Goal: Ask a question

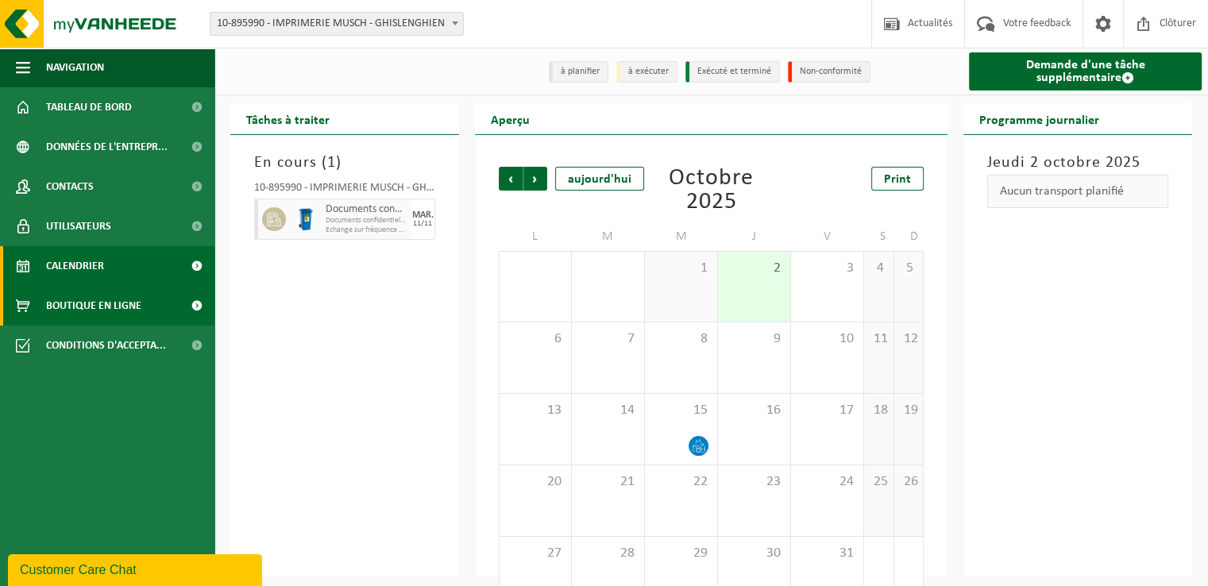
click at [165, 309] on link "Boutique en ligne" at bounding box center [107, 306] width 214 height 40
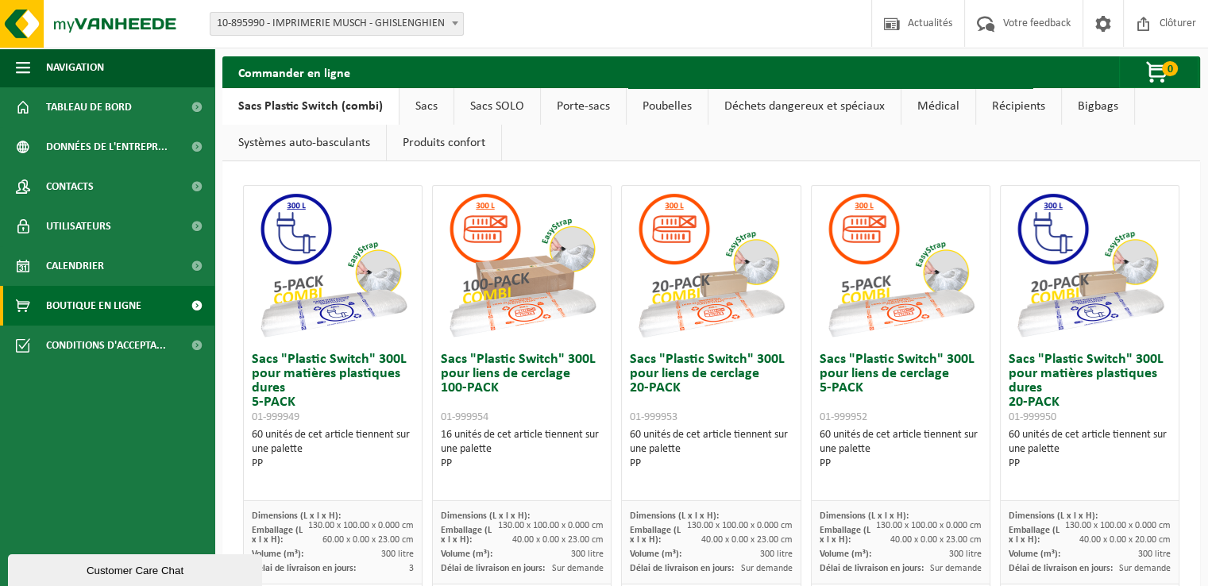
scroll to position [397, 0]
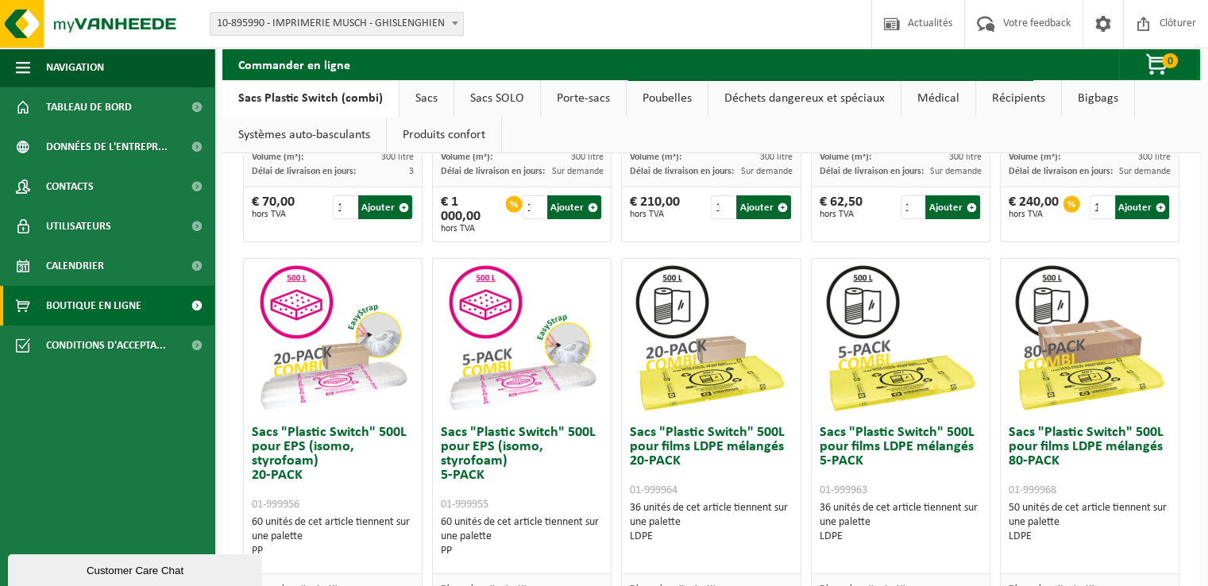
click at [339, 137] on link "Systèmes auto-basculants" at bounding box center [304, 135] width 164 height 37
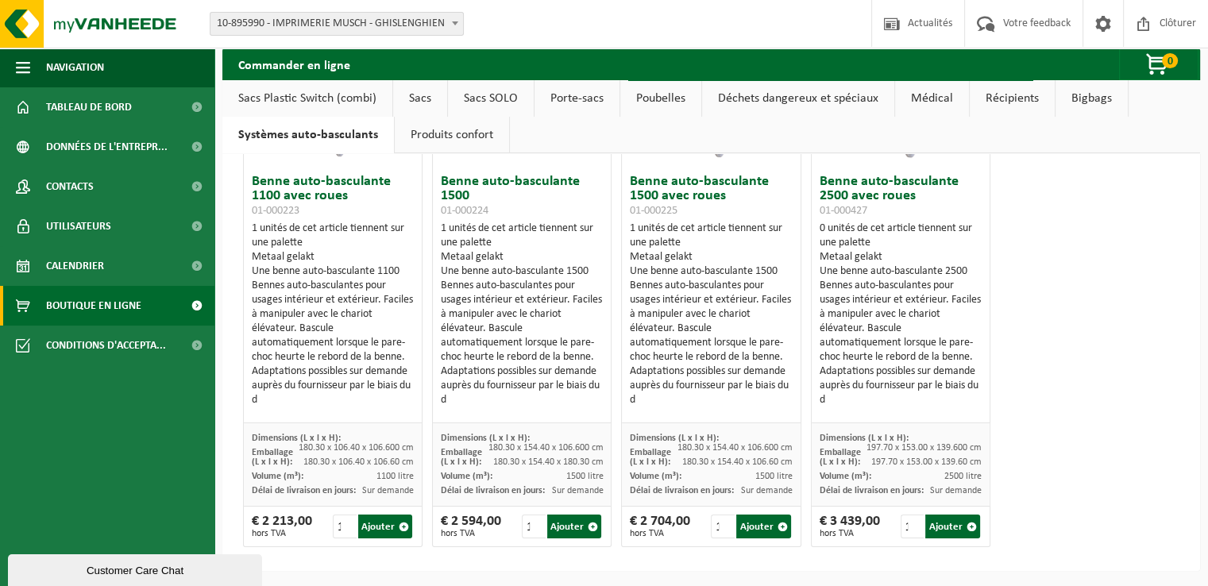
scroll to position [0, 0]
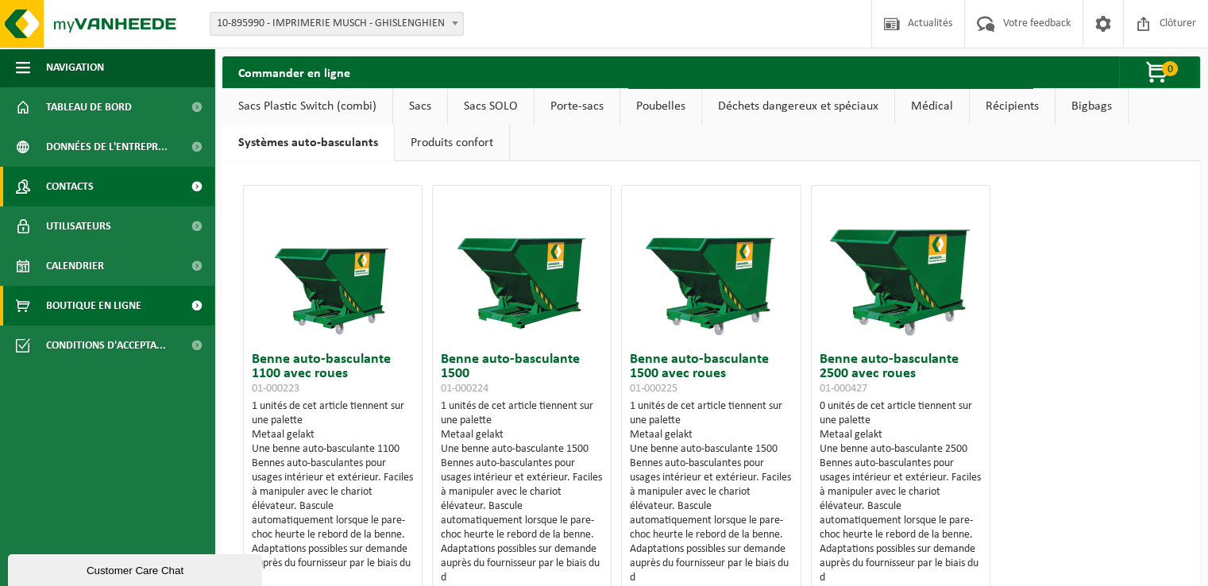
click at [102, 188] on link "Contacts" at bounding box center [107, 187] width 214 height 40
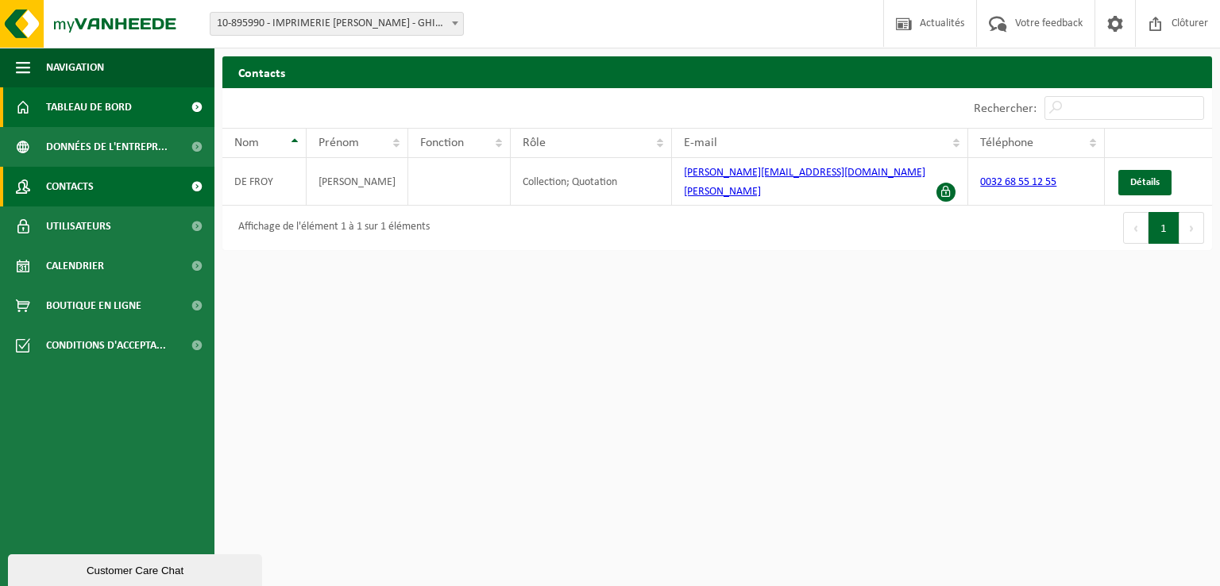
click at [110, 118] on span "Tableau de bord" at bounding box center [89, 107] width 86 height 40
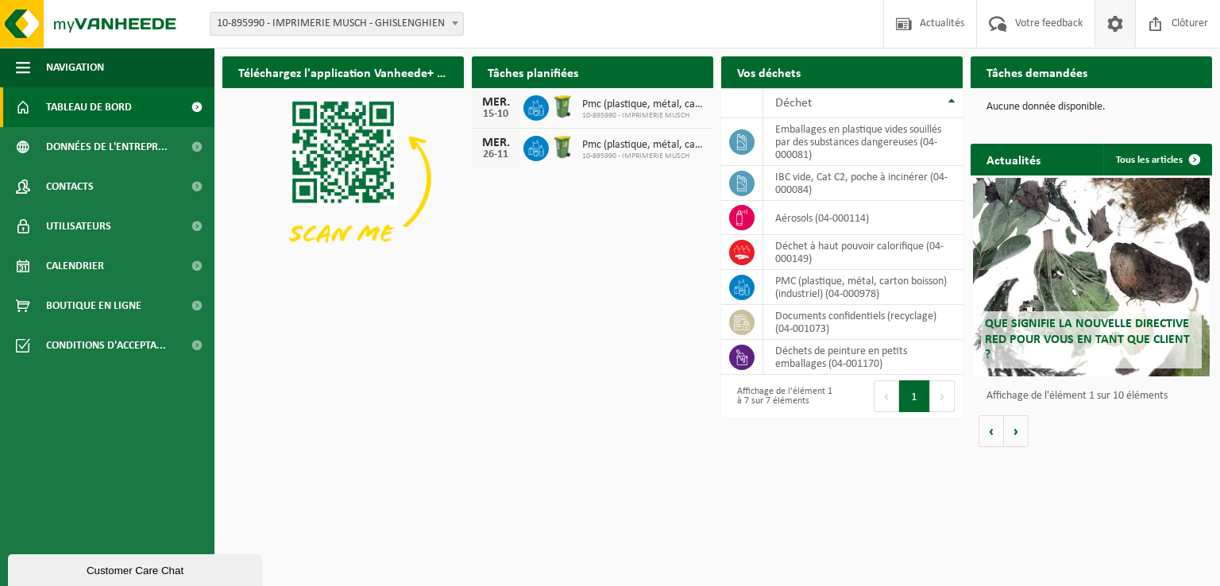
click at [1109, 21] on span at bounding box center [1115, 23] width 24 height 47
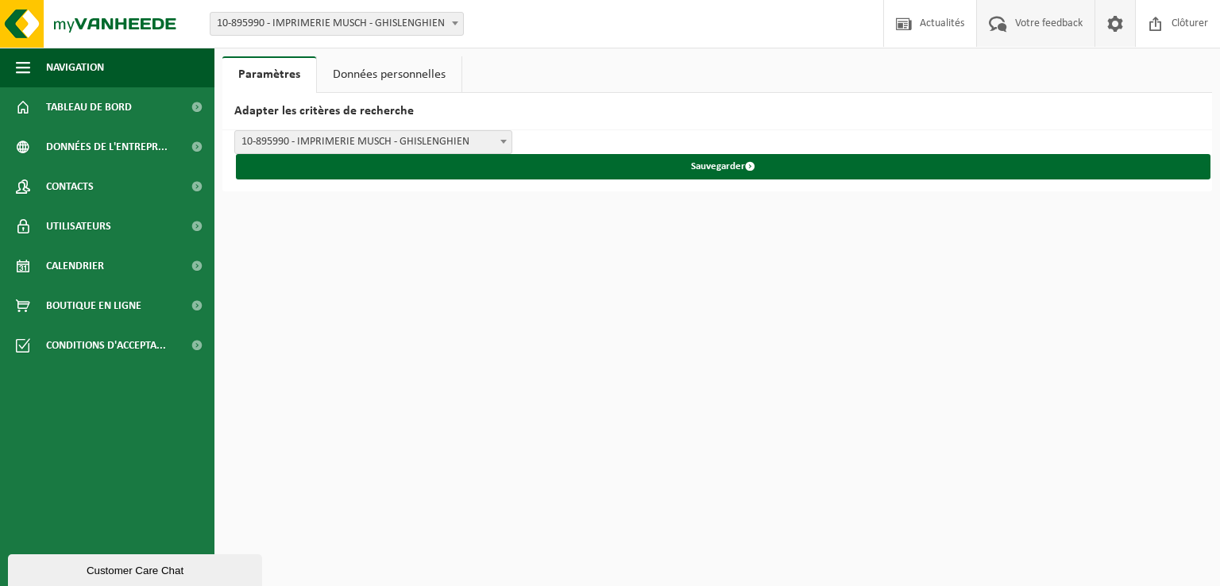
click at [1055, 29] on span "Votre feedback" at bounding box center [1048, 23] width 75 height 47
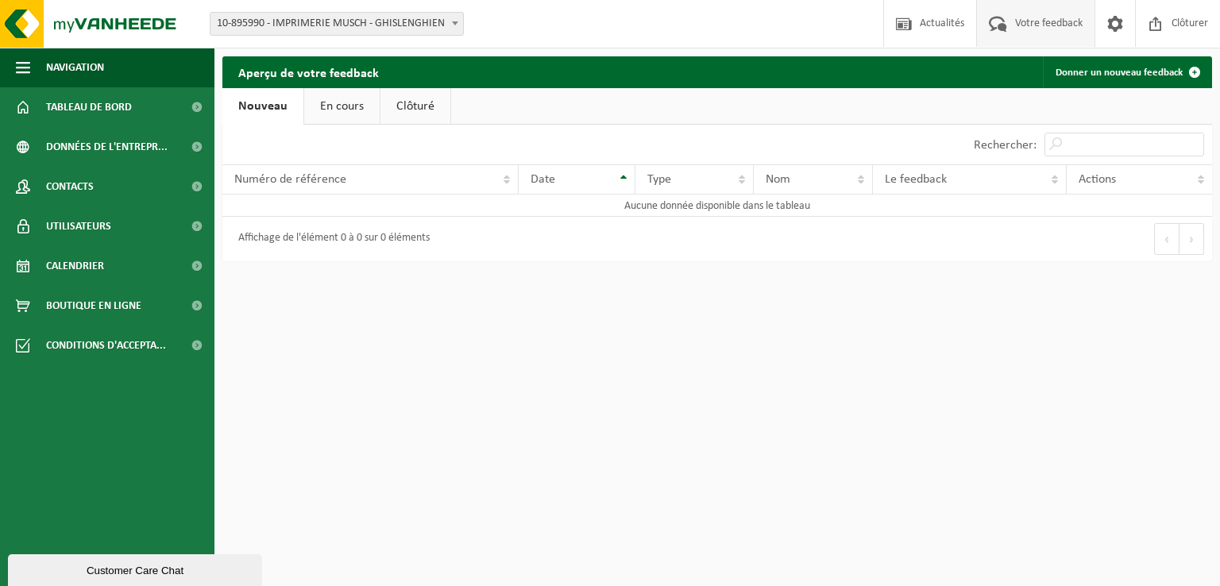
click at [395, 115] on link "Clôturé" at bounding box center [415, 106] width 70 height 37
click at [353, 110] on link "En cours" at bounding box center [337, 106] width 75 height 37
click at [1067, 148] on input "Rechercher:" at bounding box center [1124, 145] width 160 height 24
click at [956, 33] on span "Actualités" at bounding box center [942, 23] width 52 height 47
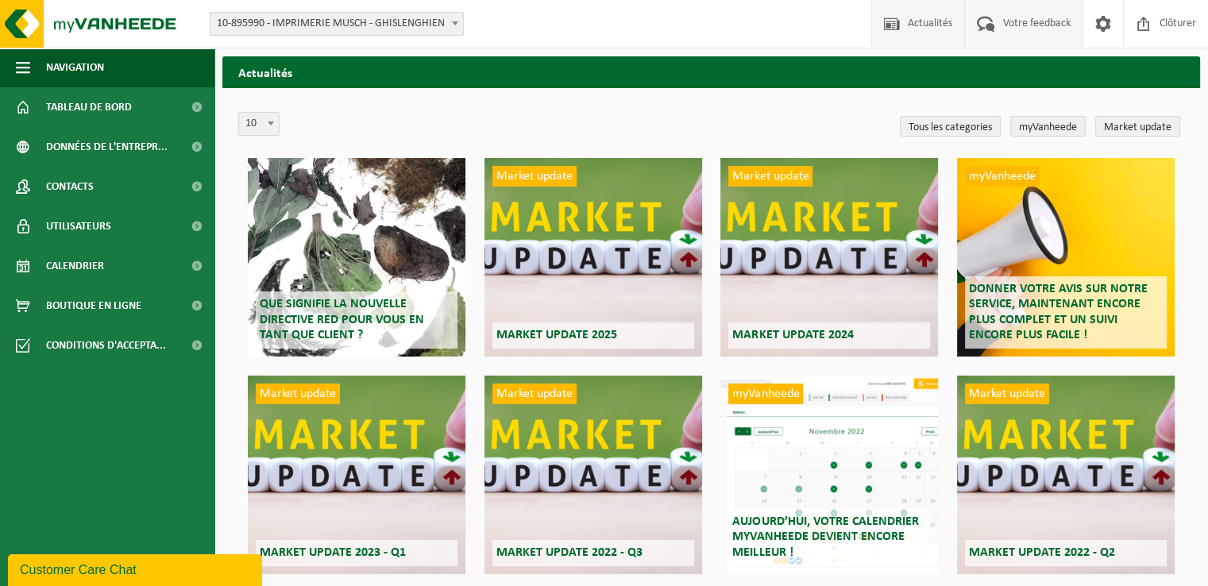
click at [997, 33] on span at bounding box center [986, 23] width 26 height 47
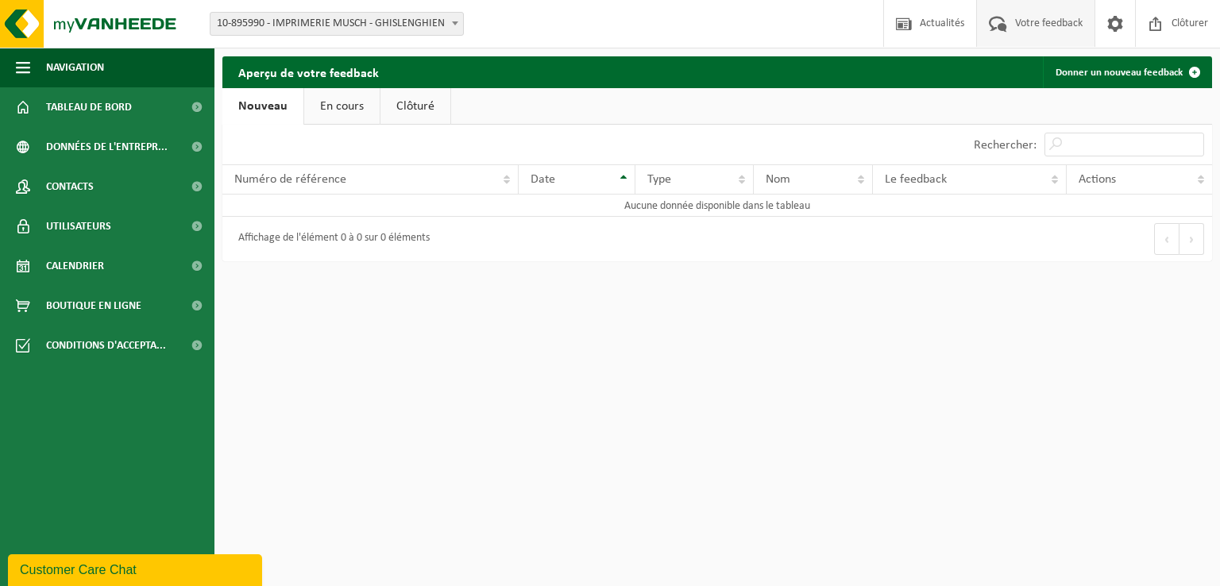
click at [1000, 13] on span at bounding box center [998, 23] width 26 height 47
click at [924, 18] on span "Actualités" at bounding box center [942, 23] width 52 height 47
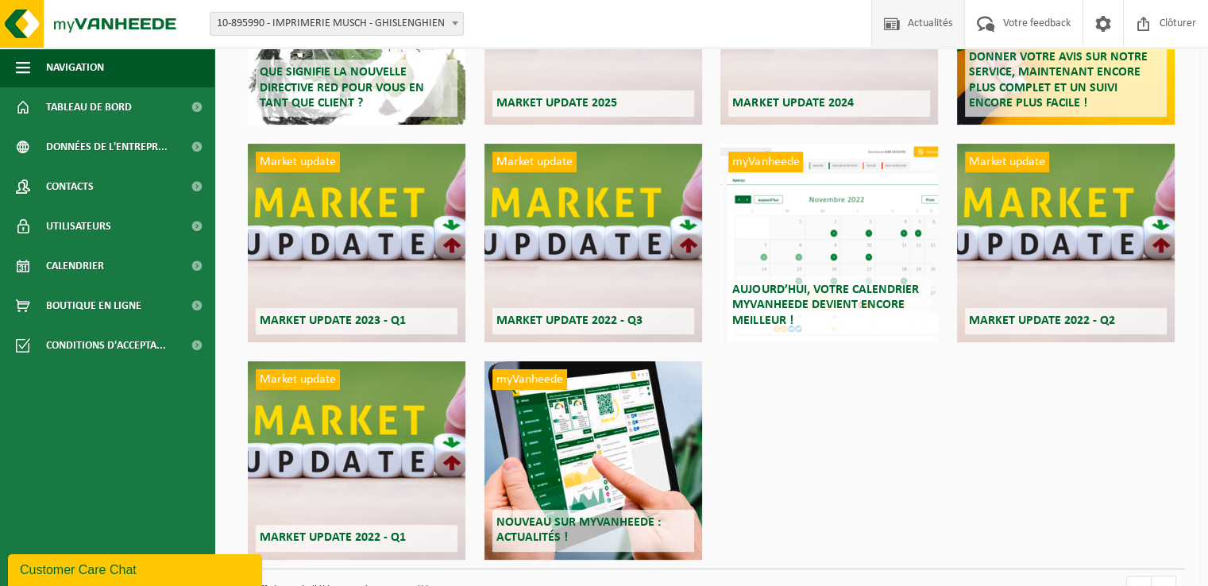
scroll to position [282, 0]
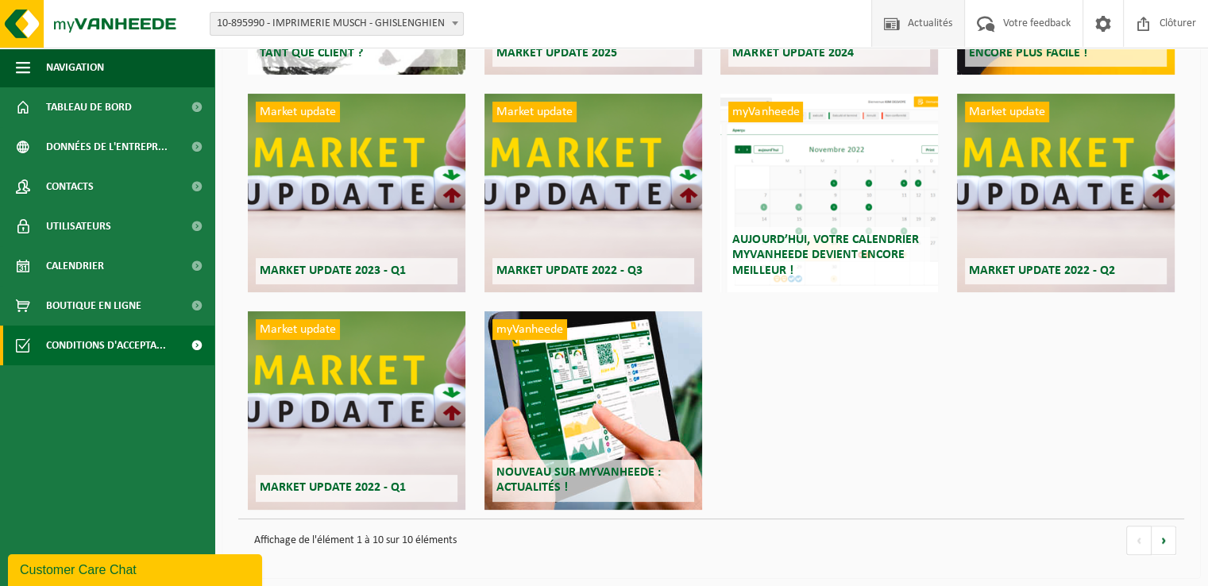
click at [191, 349] on span at bounding box center [197, 346] width 36 height 40
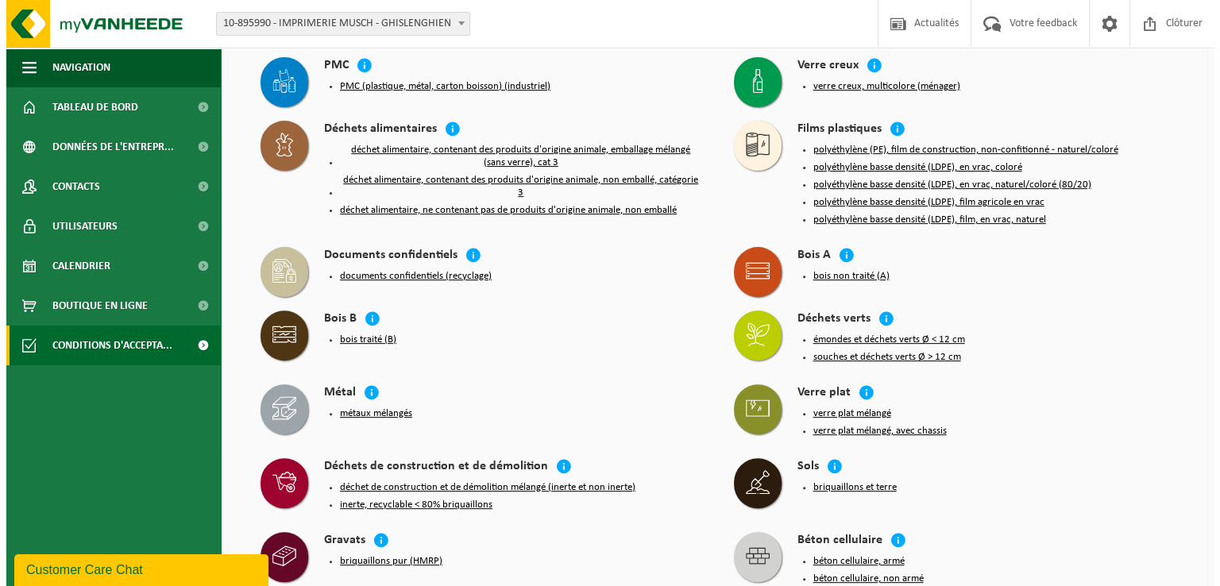
scroll to position [477, 0]
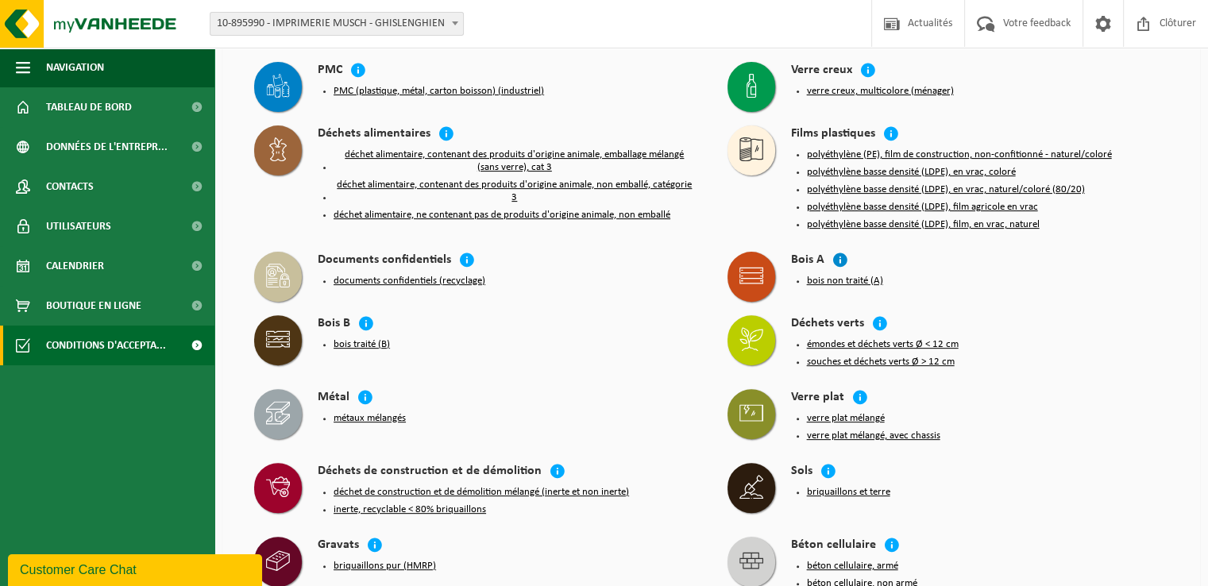
click at [839, 255] on icon at bounding box center [840, 260] width 16 height 16
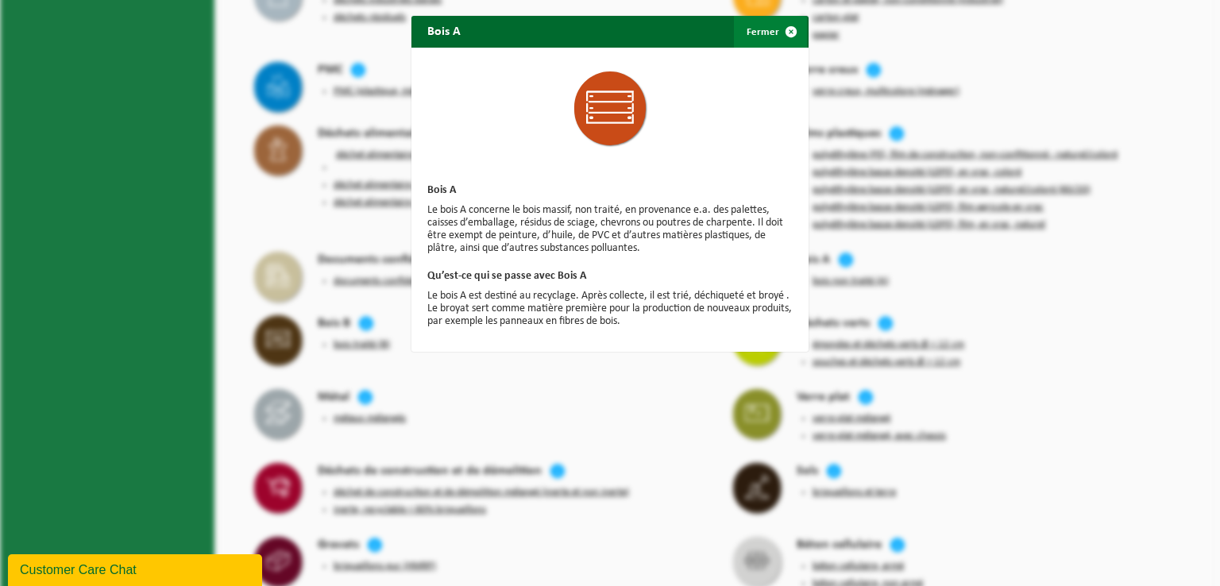
click at [779, 28] on span "button" at bounding box center [791, 32] width 32 height 32
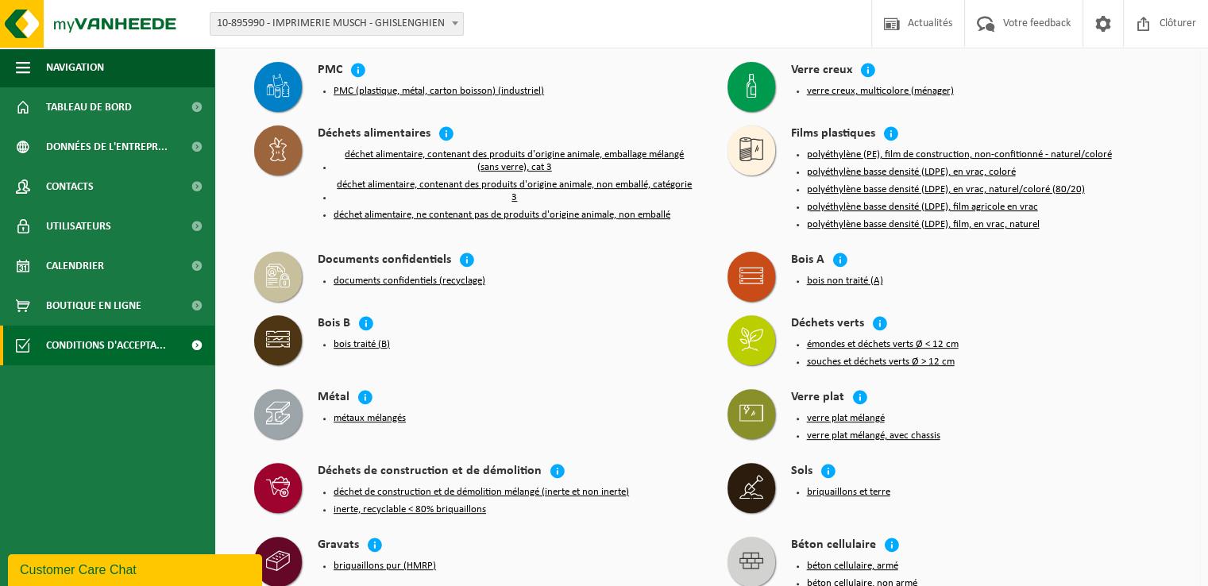
click at [825, 275] on button "bois non traité (A)" at bounding box center [845, 281] width 76 height 13
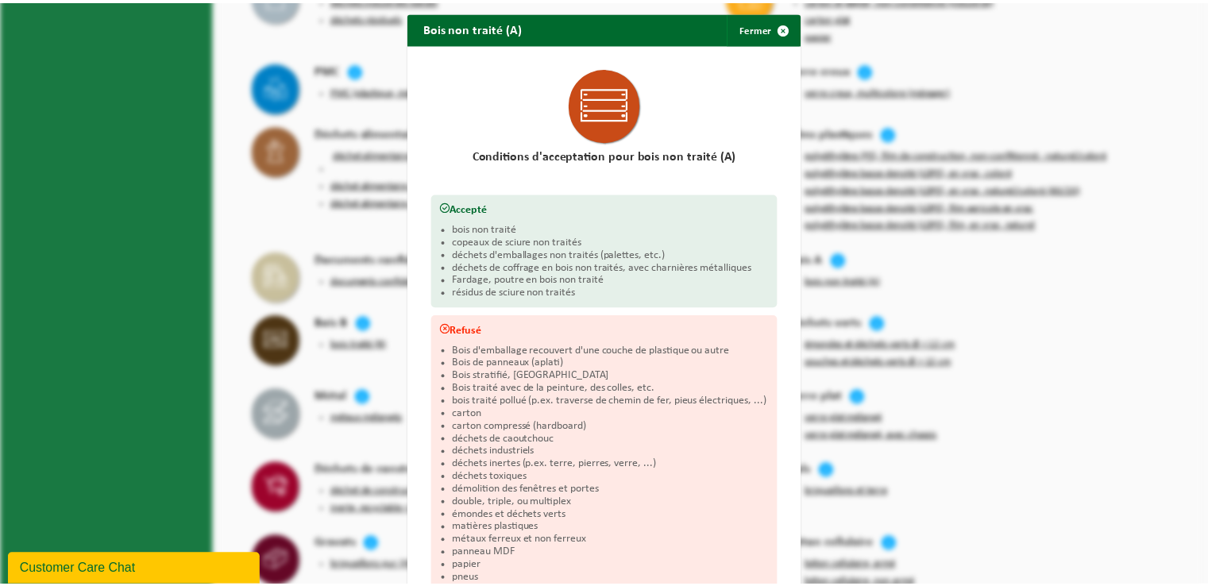
scroll to position [0, 0]
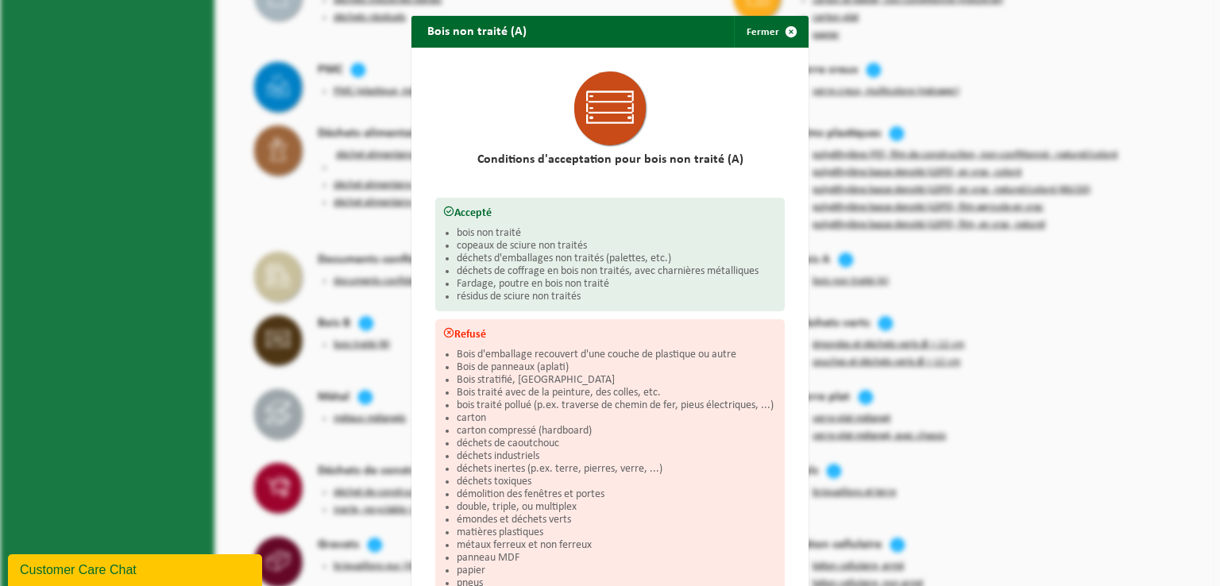
click at [983, 376] on div "Bois non traité (A) Fermer Conditions d'acceptation pour bois non traité (A) Ac…" at bounding box center [610, 293] width 1220 height 586
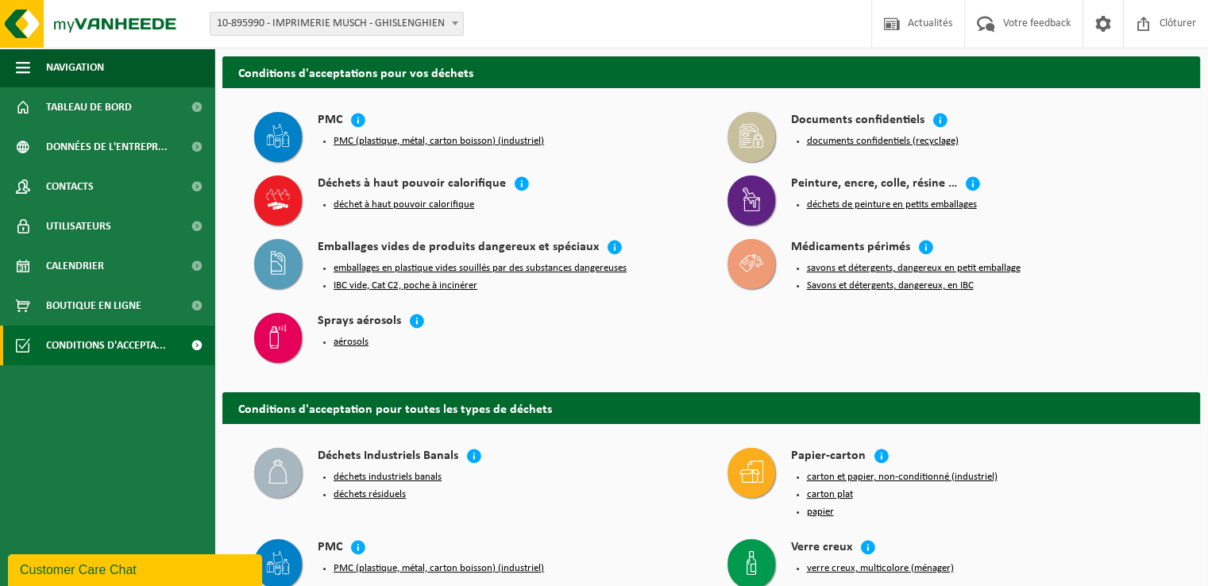
click at [118, 565] on div "Customer Care Chat" at bounding box center [135, 570] width 230 height 19
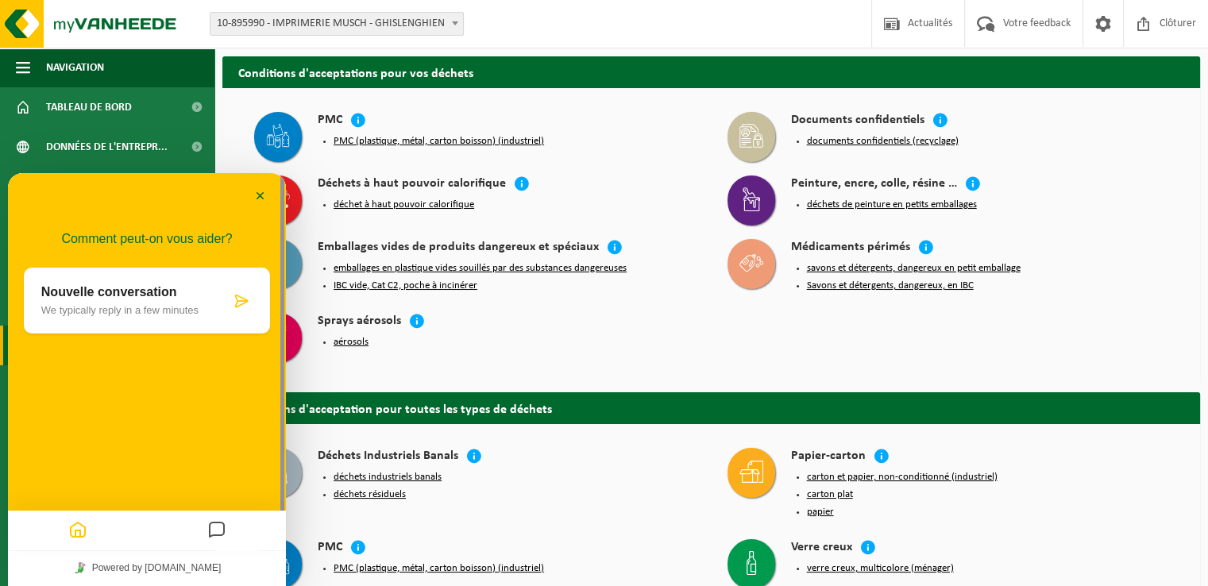
click at [187, 306] on p "We typically reply in a few minutes" at bounding box center [135, 310] width 189 height 12
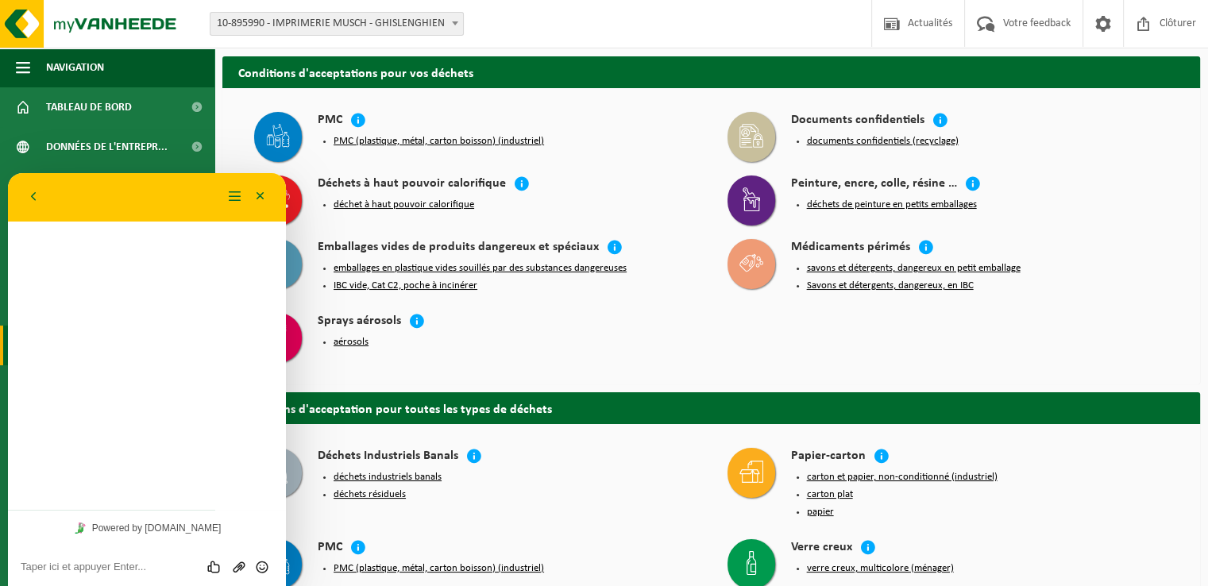
click at [143, 561] on textarea at bounding box center [147, 567] width 253 height 13
type textarea "bonjour;"
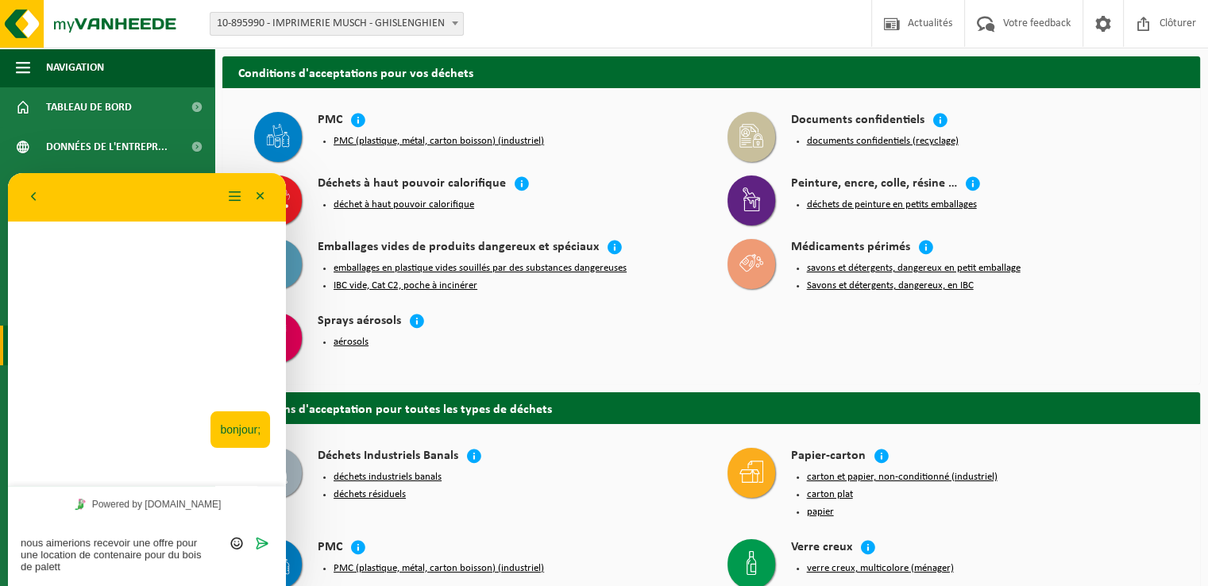
type textarea "nous aimerions recevoir une offre pour une location de contenaire pour du bois …"
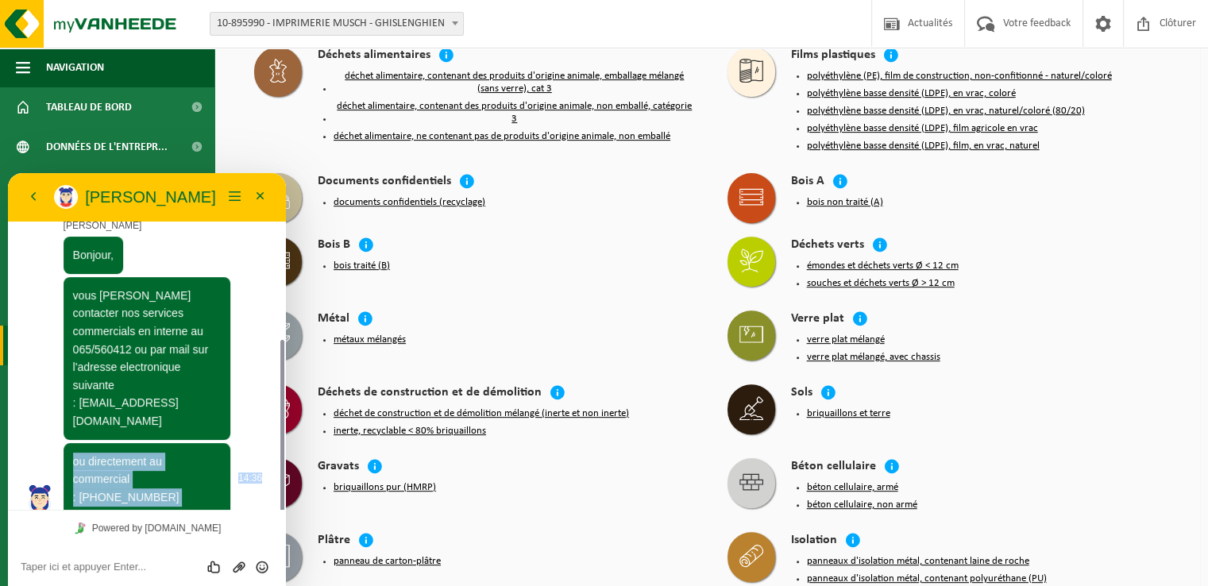
scroll to position [192, 0]
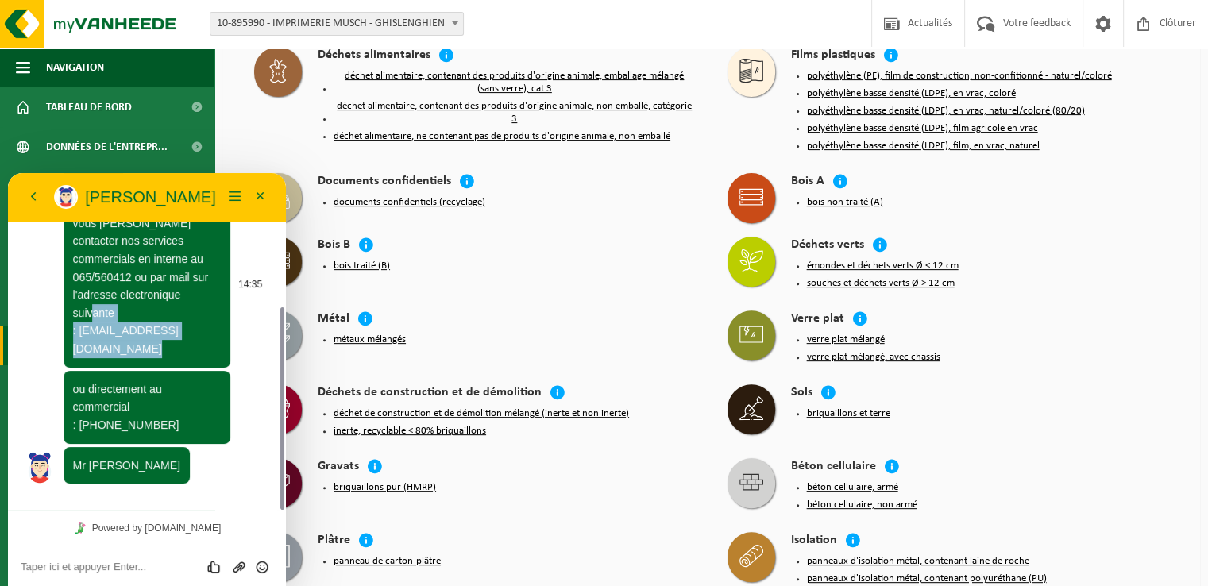
drag, startPoint x: 146, startPoint y: 403, endPoint x: 79, endPoint y: 342, distance: 90.5
click at [79, 342] on div "vous [PERSON_NAME] contacter nos services commercials en interne au 065/560412 …" at bounding box center [148, 286] width 168 height 163
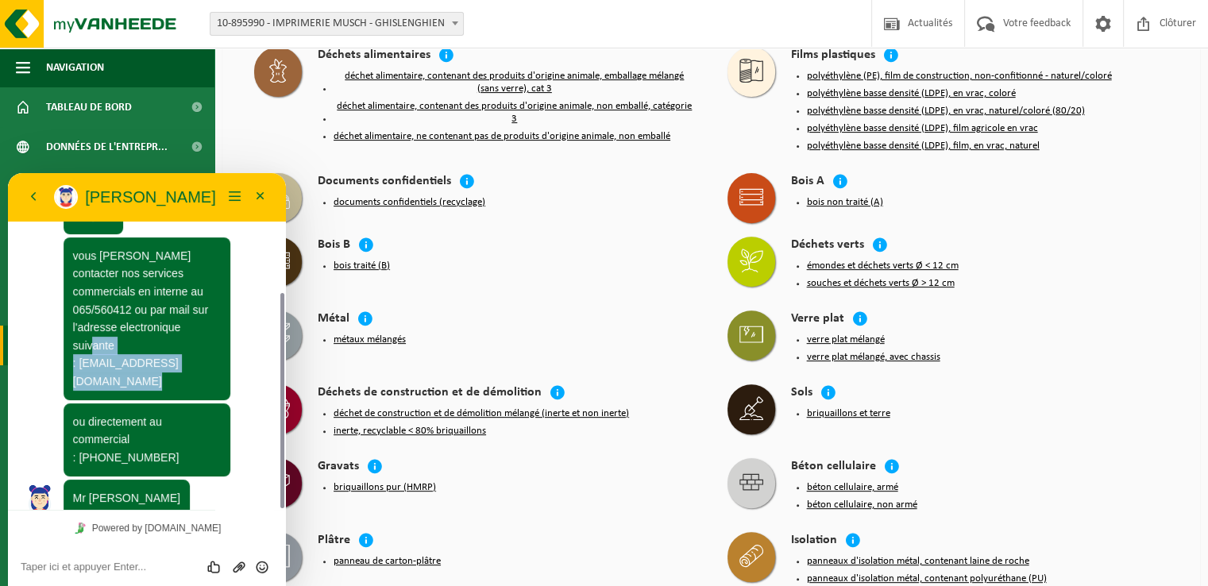
copy span "[EMAIL_ADDRESS][DOMAIN_NAME]"
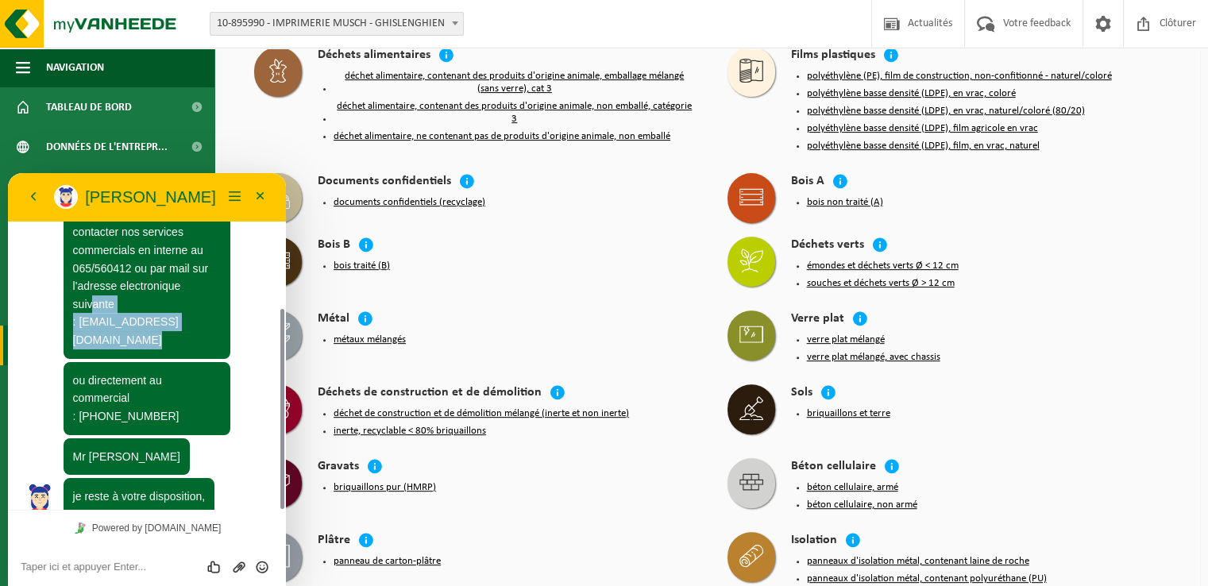
scroll to position [229, 0]
